Goal: Task Accomplishment & Management: Use online tool/utility

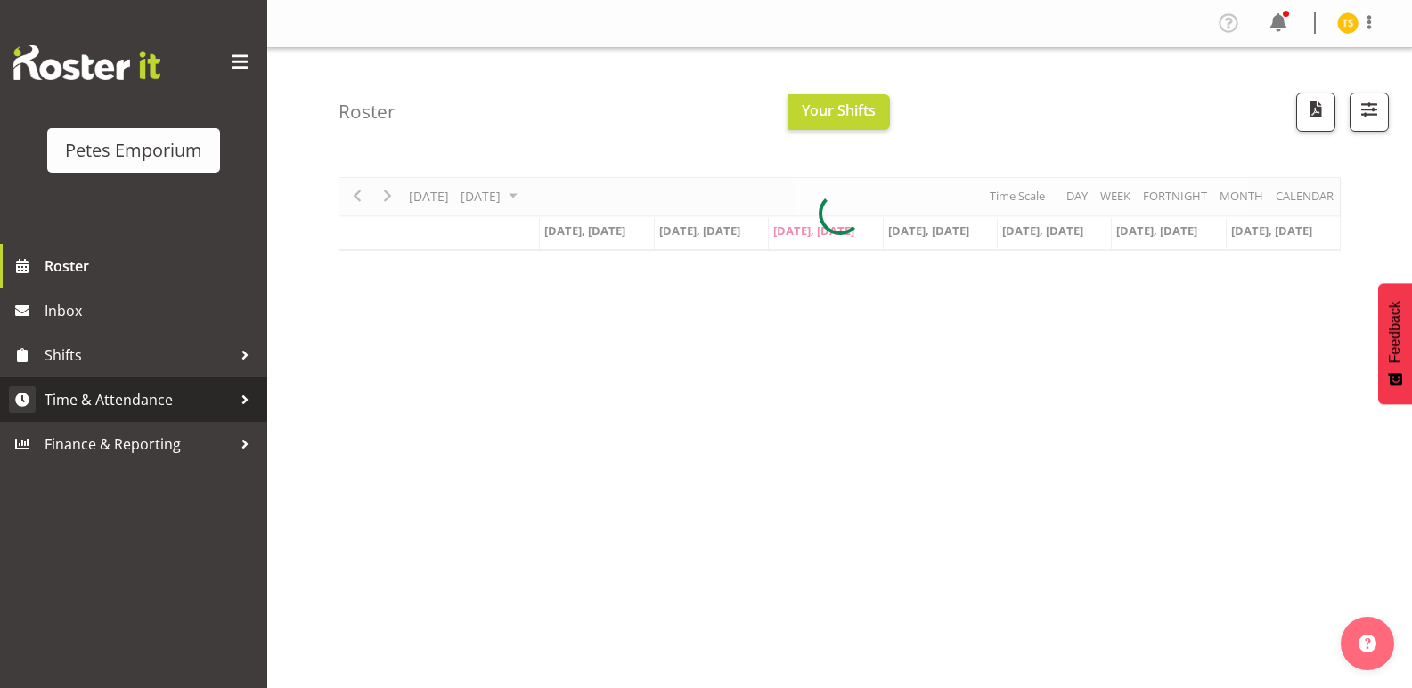
click at [97, 387] on span "Time & Attendance" at bounding box center [138, 400] width 187 height 27
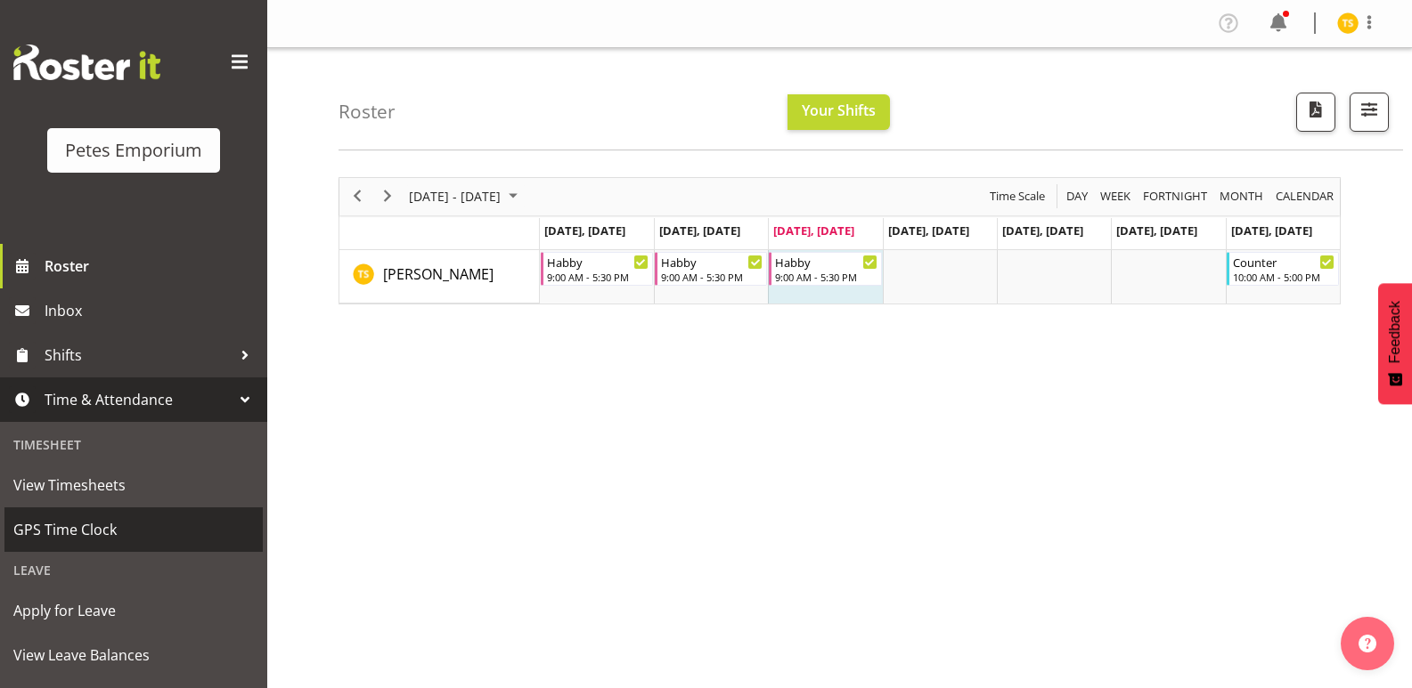
click at [80, 535] on span "GPS Time Clock" at bounding box center [133, 530] width 240 height 27
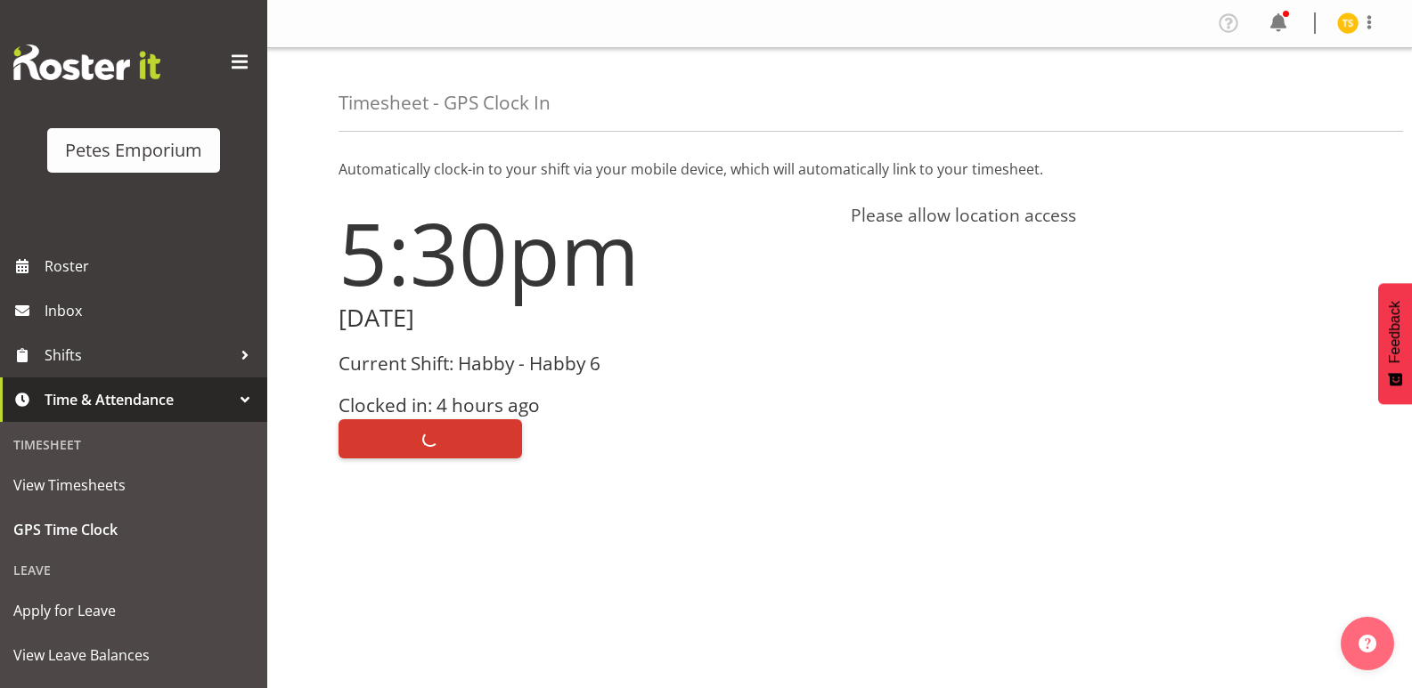
click at [419, 433] on div "Clock Out" at bounding box center [583, 437] width 491 height 43
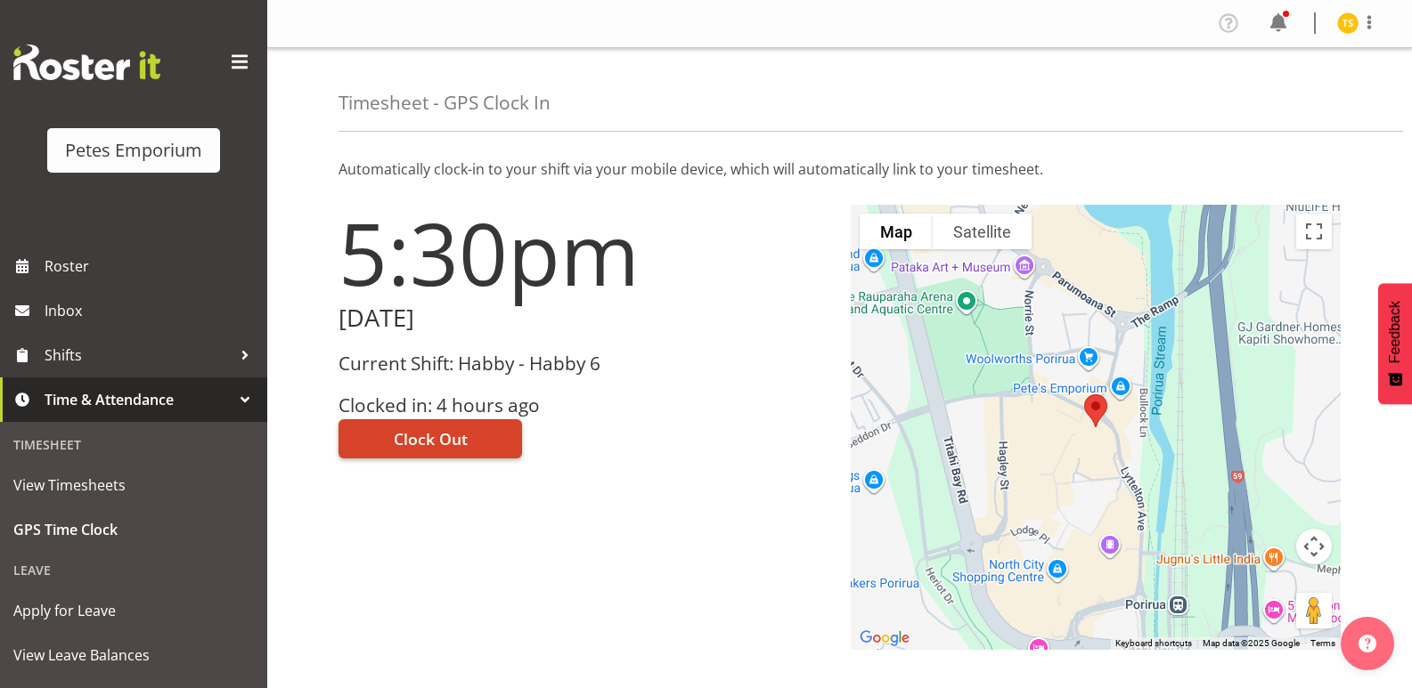
click at [405, 444] on span "Clock Out" at bounding box center [431, 438] width 74 height 23
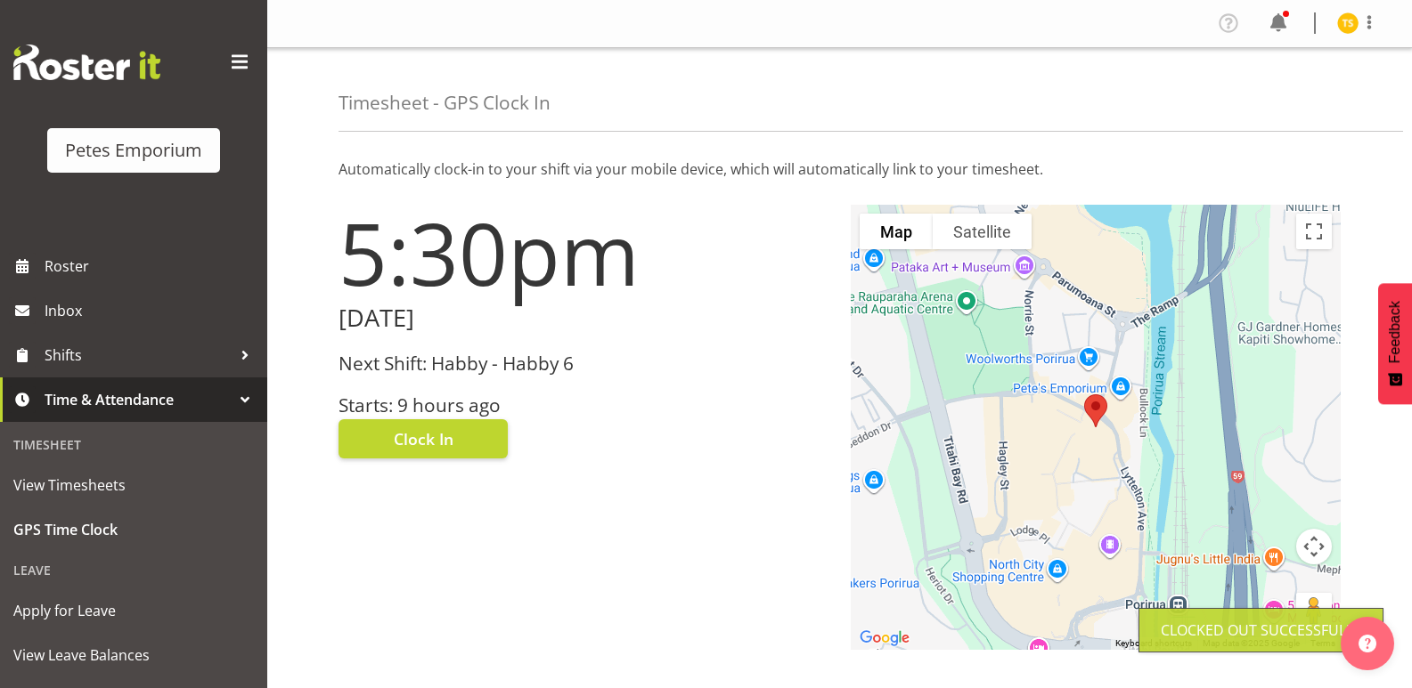
click at [1347, 18] on img at bounding box center [1347, 22] width 21 height 21
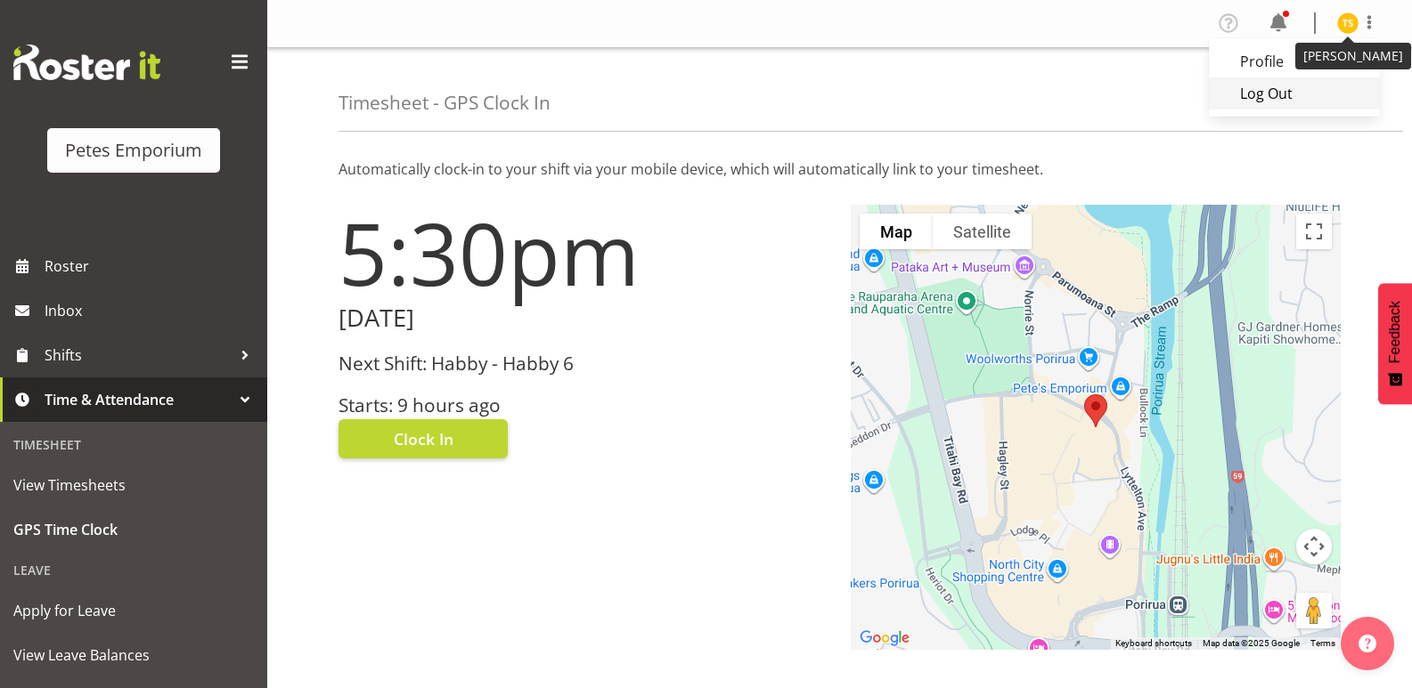
click at [1291, 90] on link "Log Out" at bounding box center [1294, 93] width 171 height 32
